Goal: Information Seeking & Learning: Learn about a topic

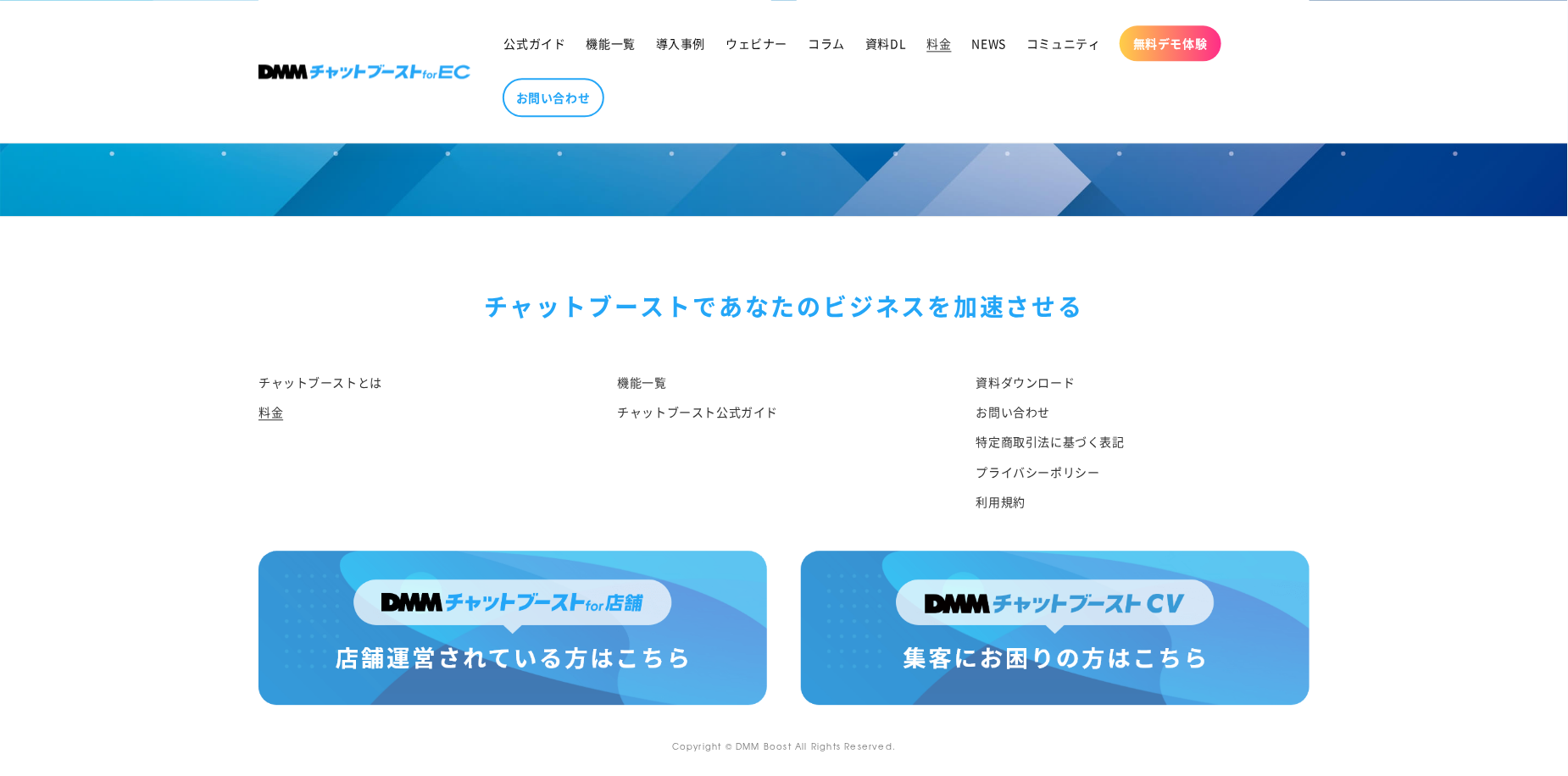
scroll to position [2006, 0]
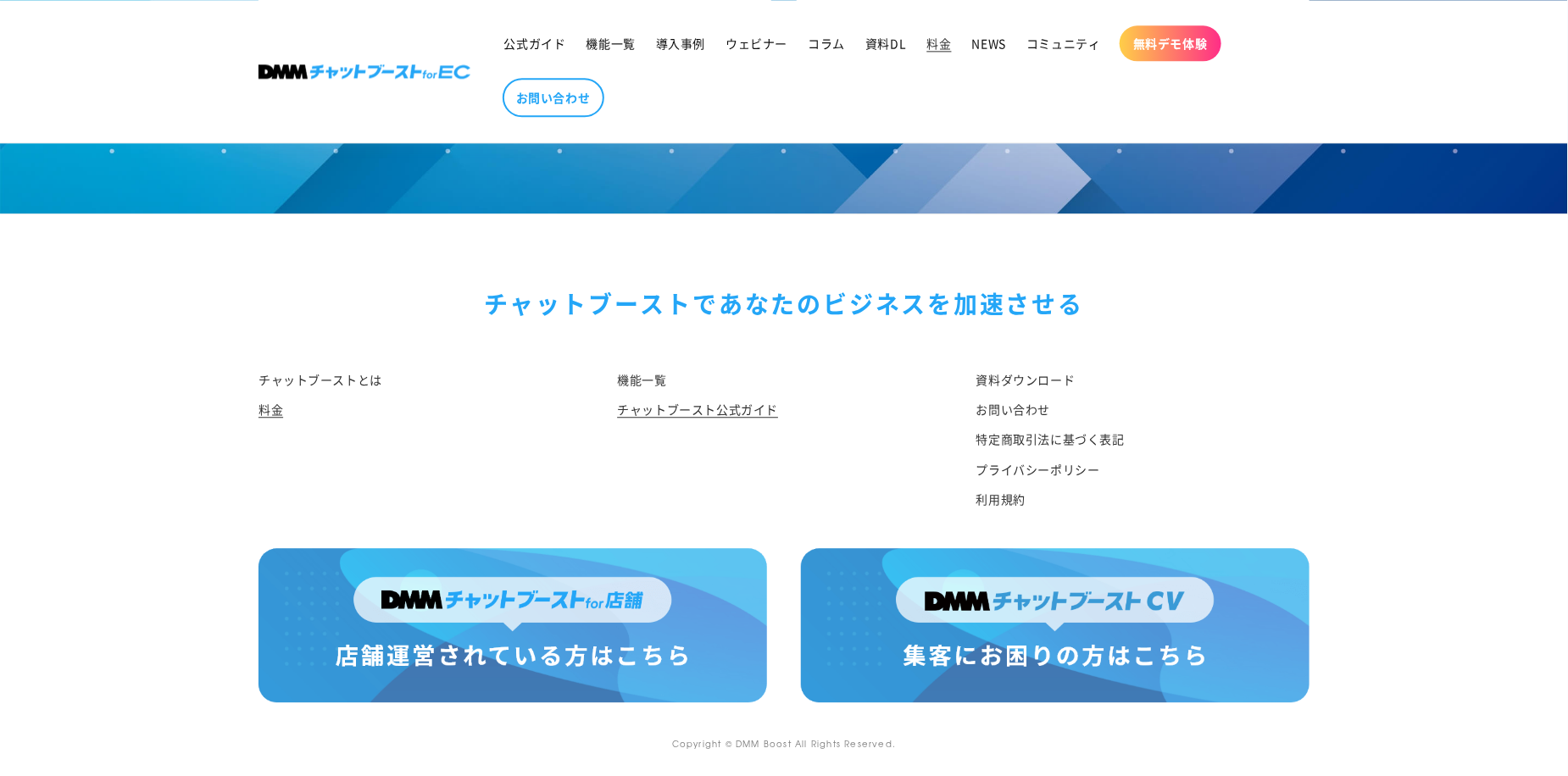
click at [709, 409] on link "チャットブースト公式ガイド" at bounding box center [697, 409] width 161 height 29
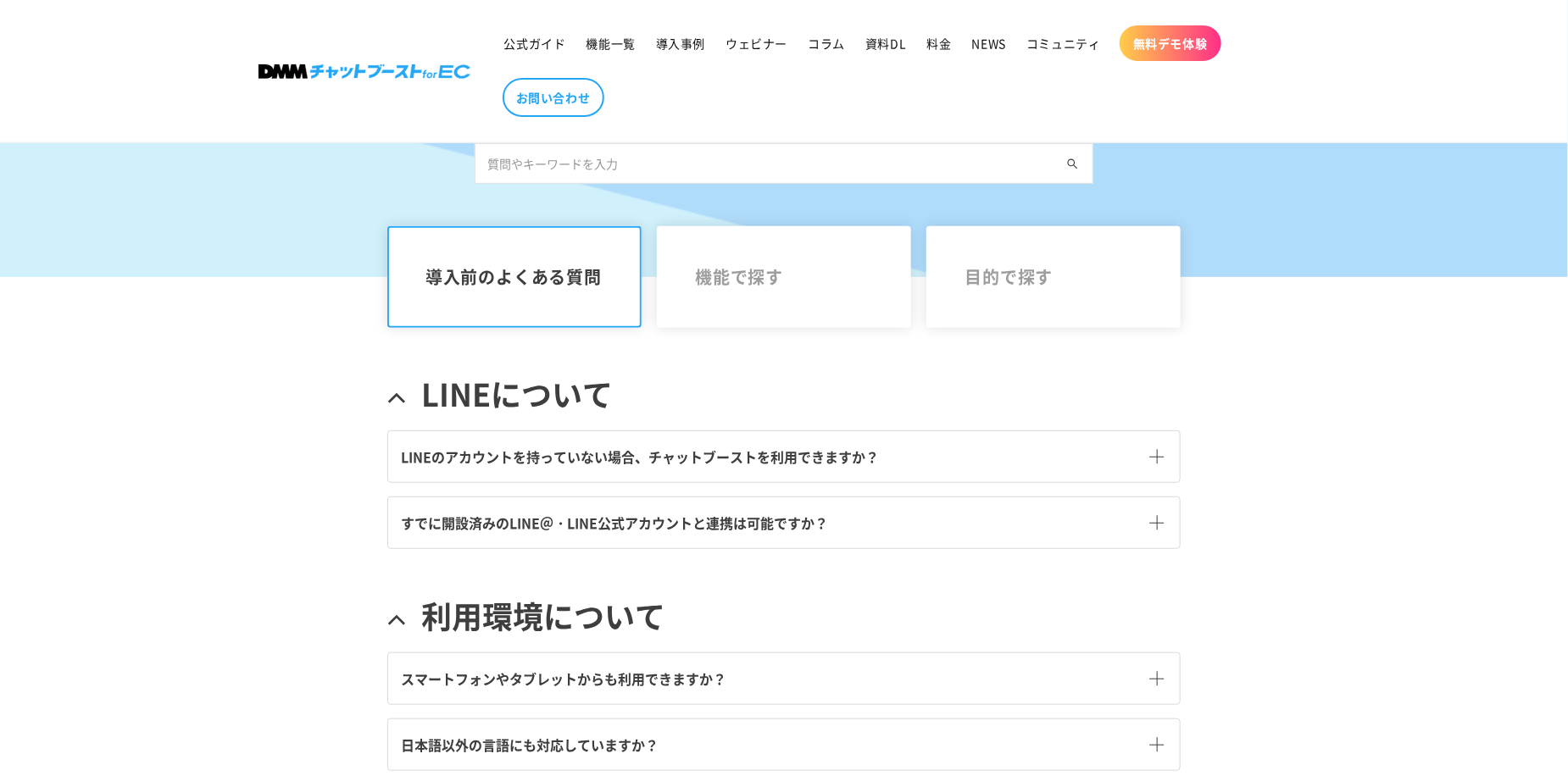
scroll to position [282, 0]
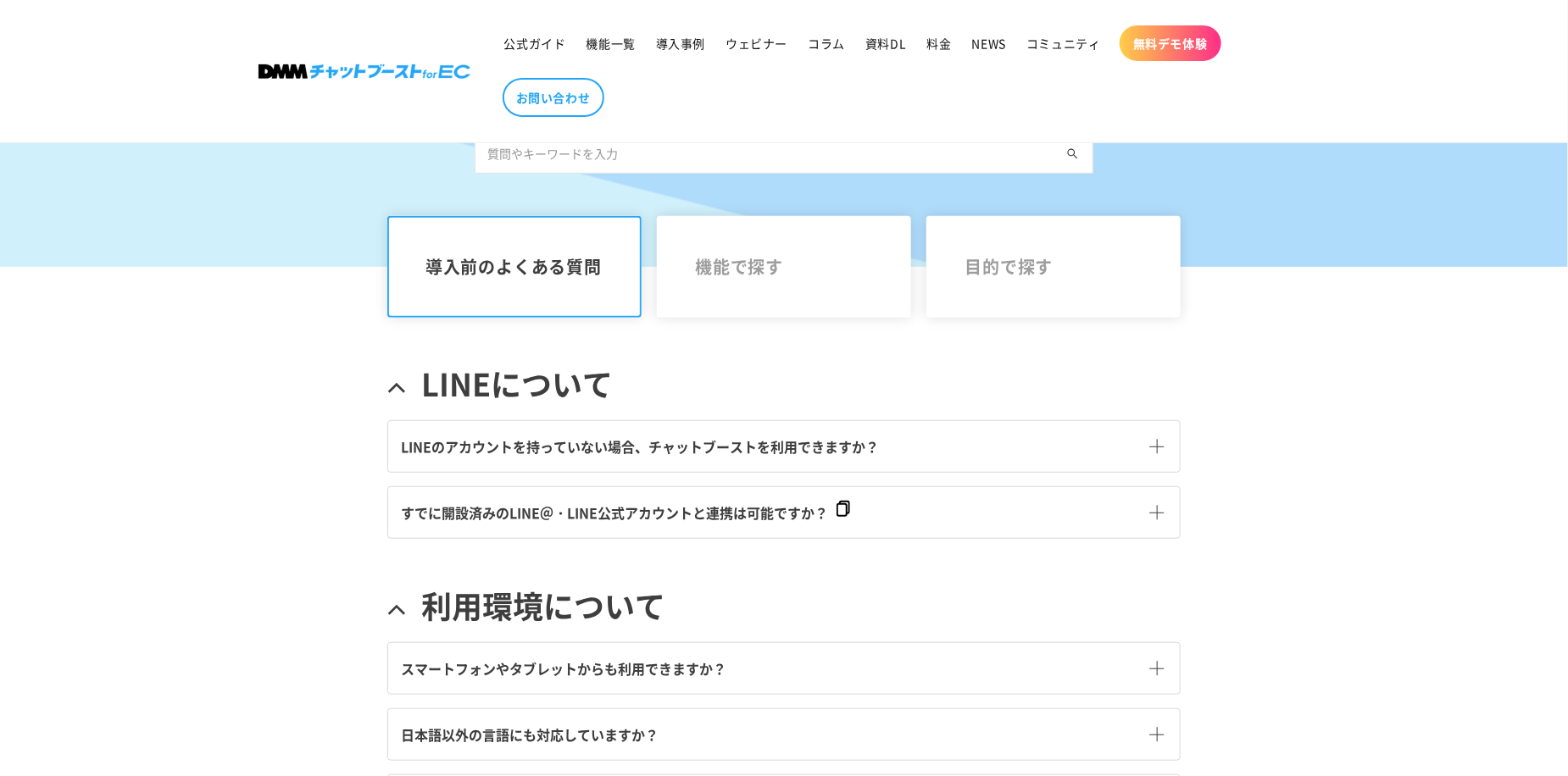
click at [1162, 450] on span at bounding box center [1156, 446] width 14 height 14
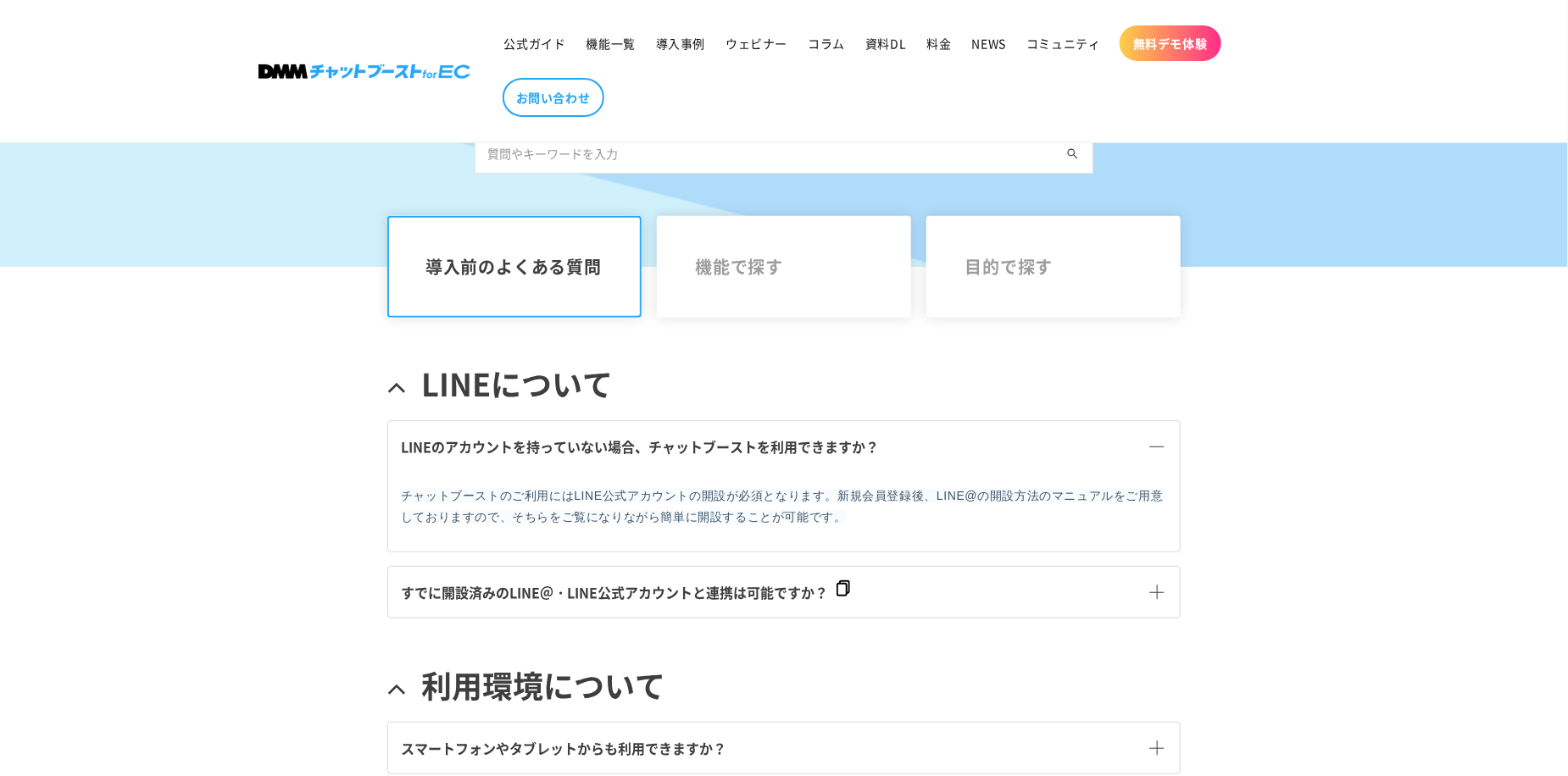
click at [1158, 597] on span at bounding box center [1156, 592] width 14 height 14
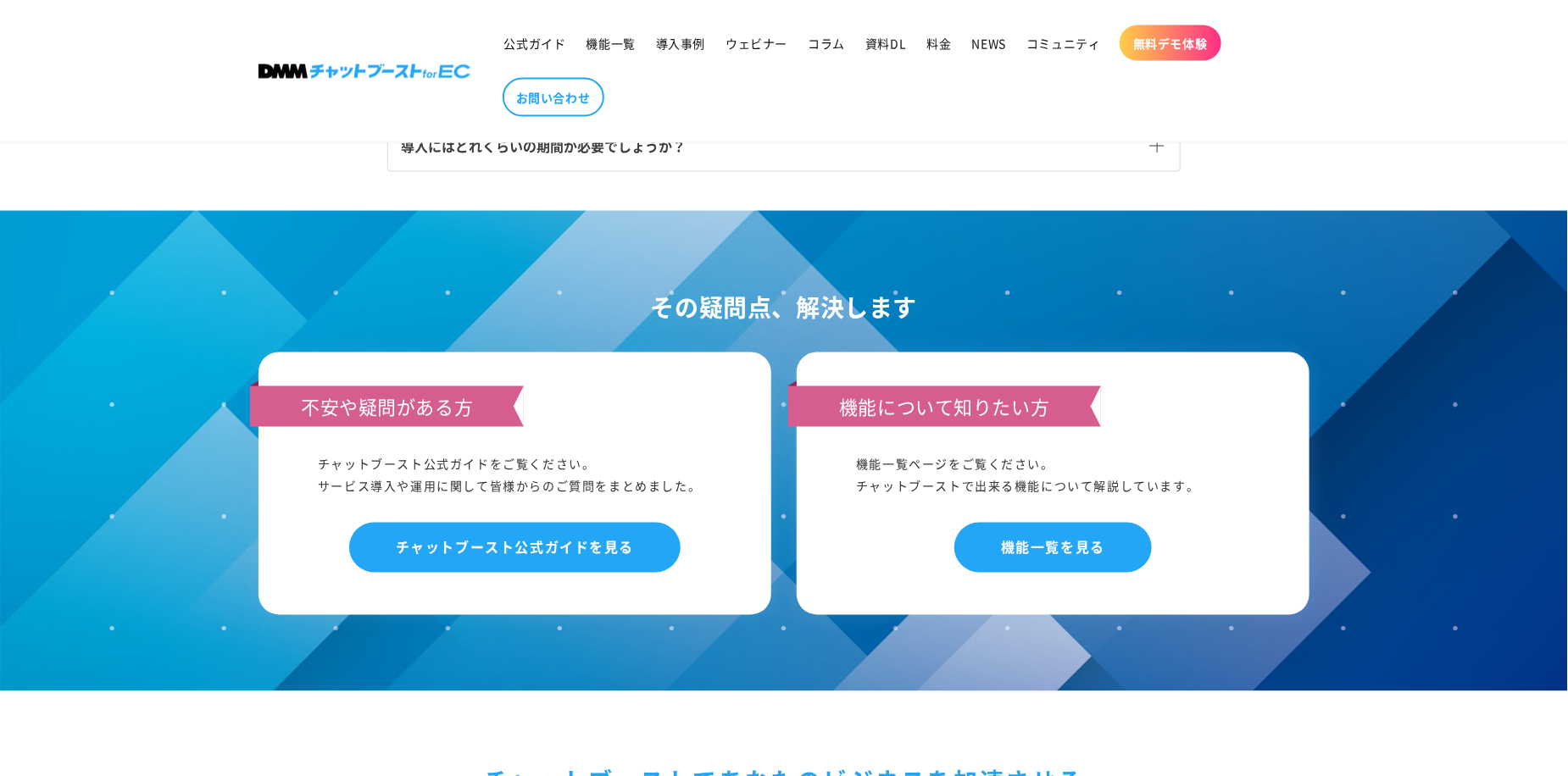
scroll to position [1271, 0]
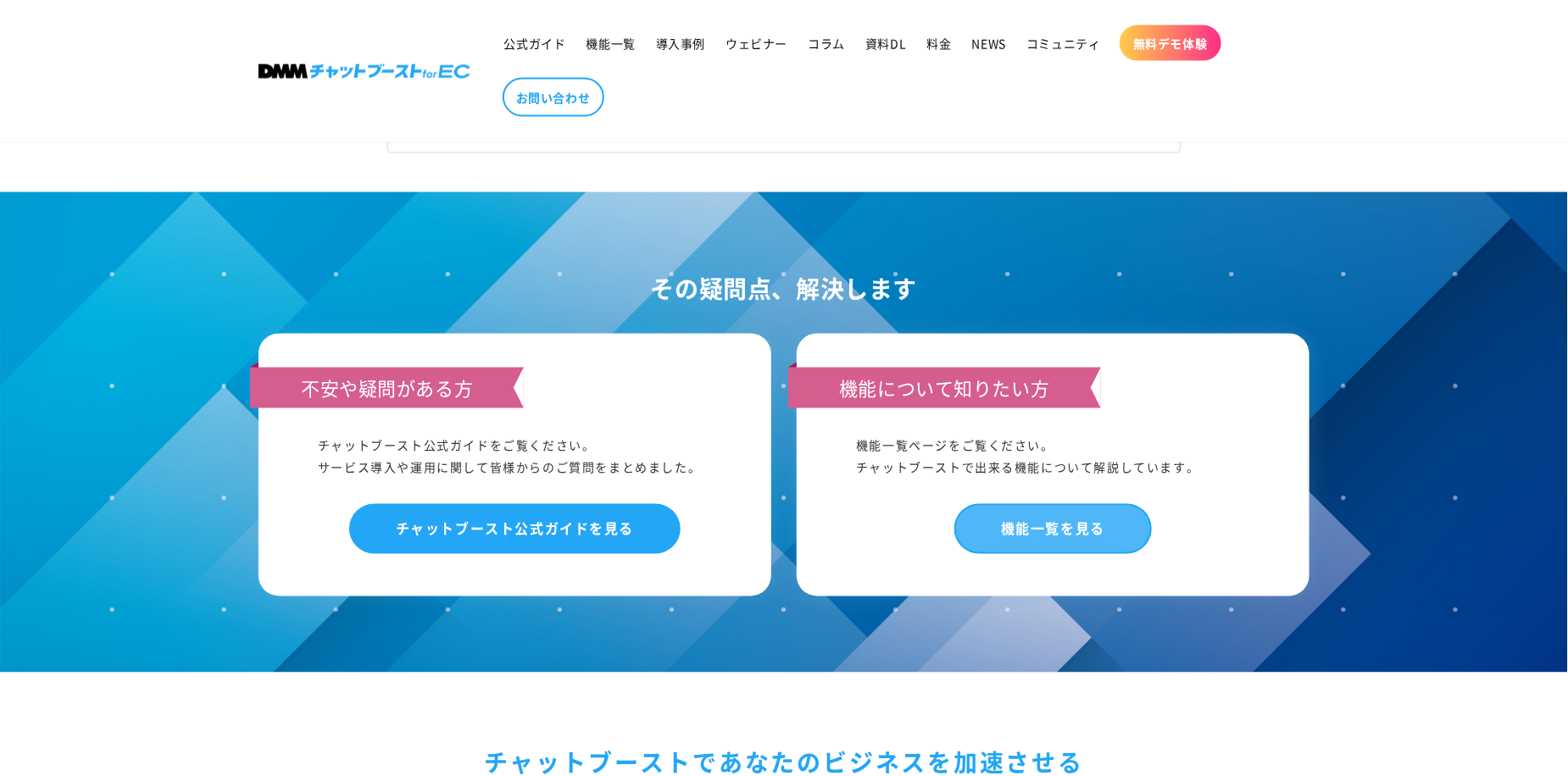
click at [1081, 541] on link "機能一覧を見る" at bounding box center [1053, 529] width 197 height 50
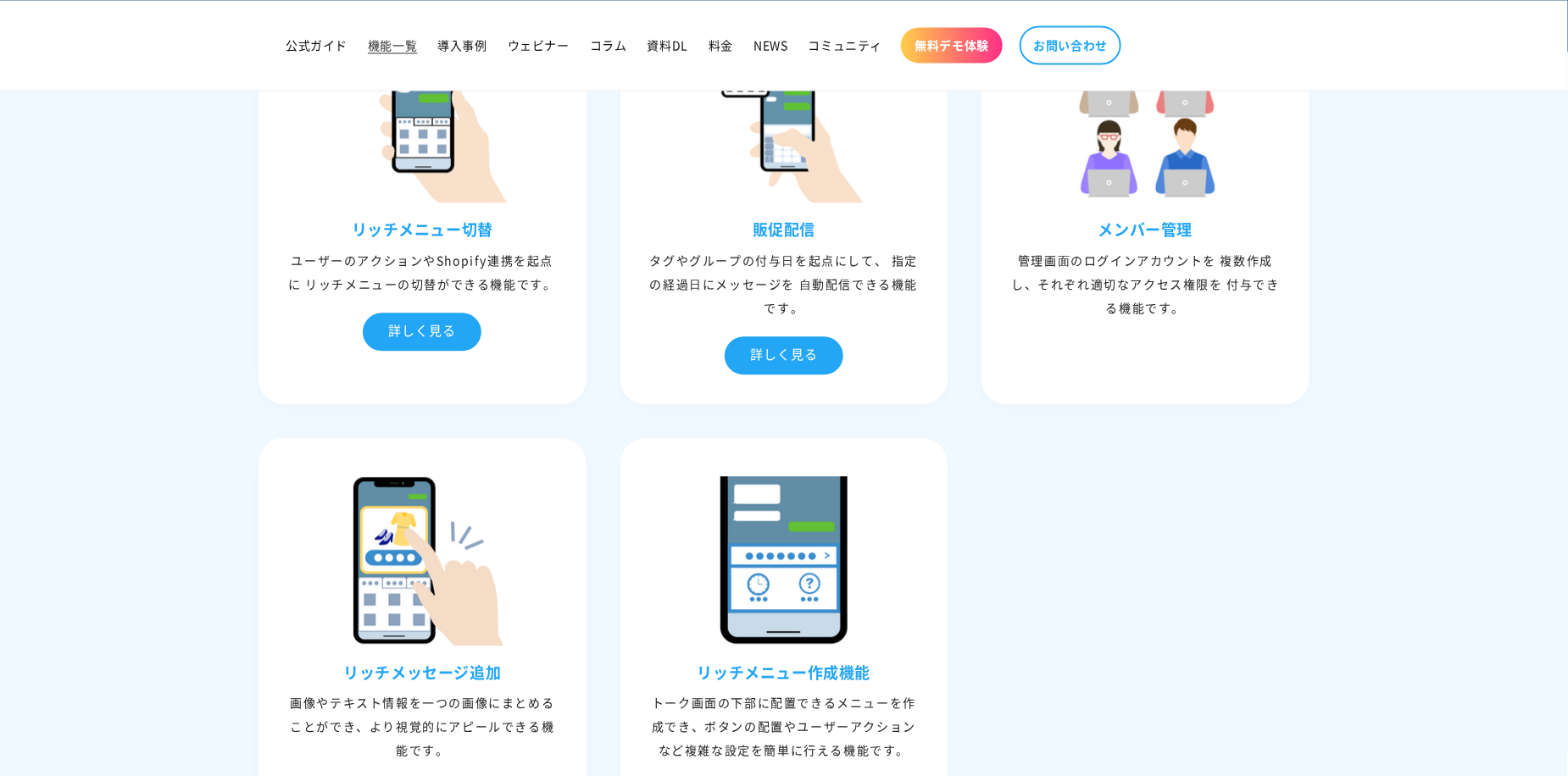
scroll to position [2118, 0]
